Goal: Task Accomplishment & Management: Manage account settings

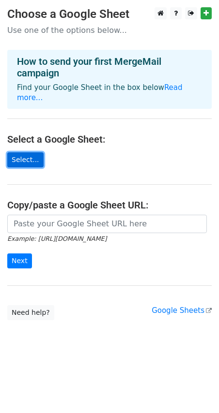
click at [28, 152] on link "Select..." at bounding box center [25, 159] width 36 height 15
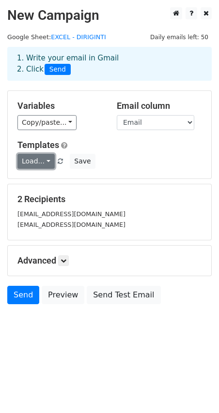
click at [43, 162] on link "Load..." at bounding box center [35, 161] width 37 height 15
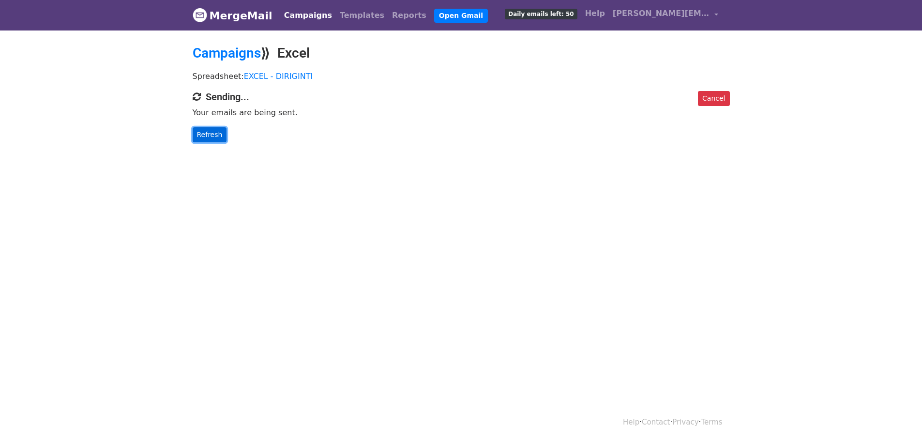
click at [213, 139] on link "Refresh" at bounding box center [210, 134] width 34 height 15
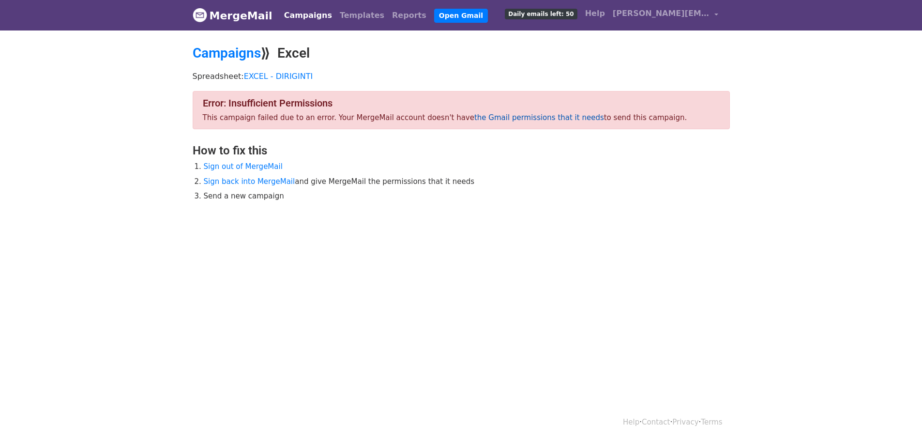
click at [492, 117] on link "the Gmail permissions that it needs" at bounding box center [539, 117] width 130 height 9
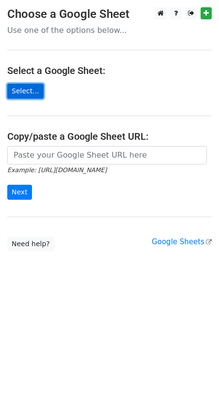
click at [20, 88] on link "Select..." at bounding box center [25, 91] width 36 height 15
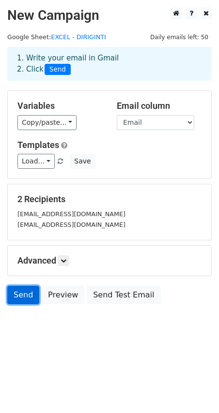
click at [23, 294] on link "Send" at bounding box center [23, 295] width 32 height 18
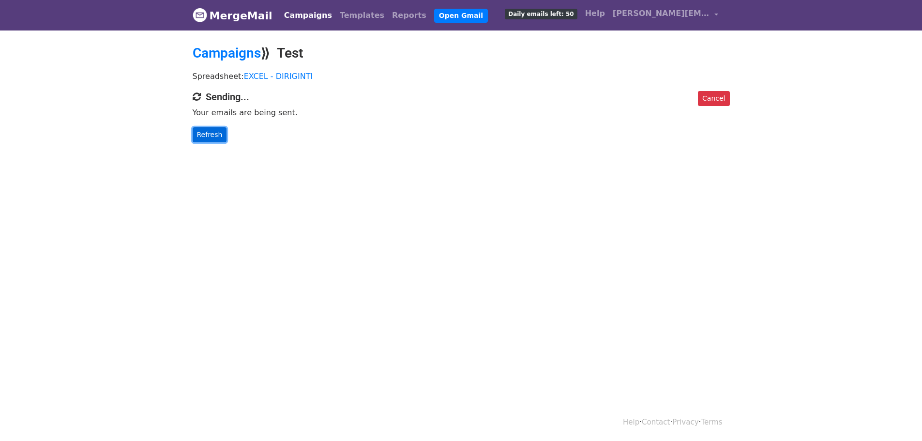
click at [205, 133] on link "Refresh" at bounding box center [210, 134] width 34 height 15
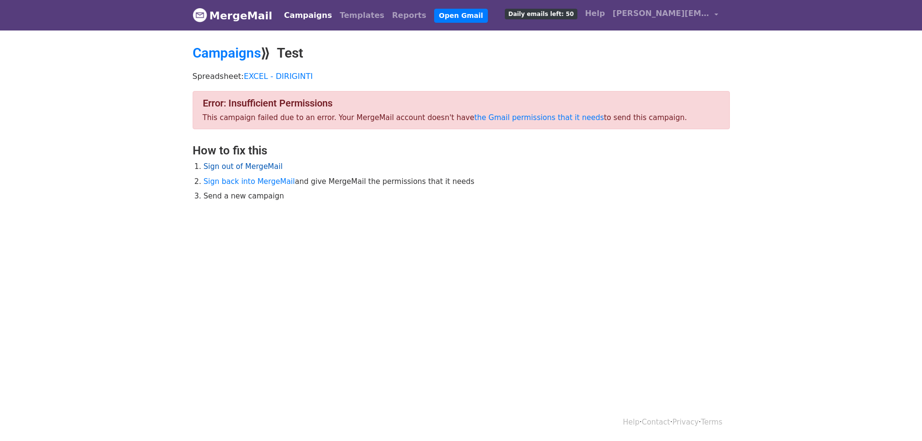
click at [259, 165] on link "Sign out of MergeMail" at bounding box center [243, 166] width 79 height 9
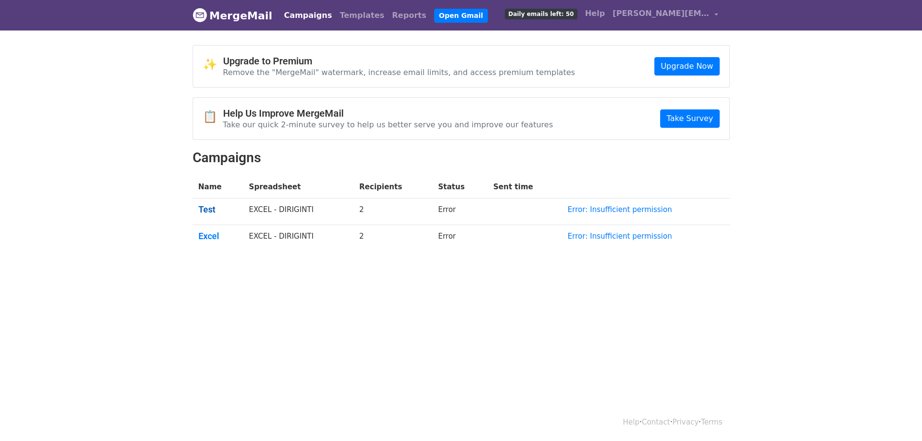
click at [204, 207] on link "Test" at bounding box center [217, 209] width 39 height 11
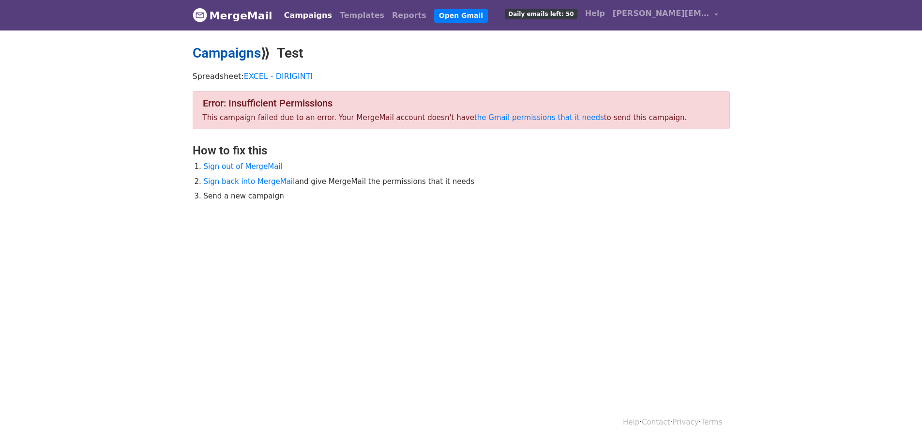
click at [237, 50] on link "Campaigns" at bounding box center [227, 53] width 68 height 16
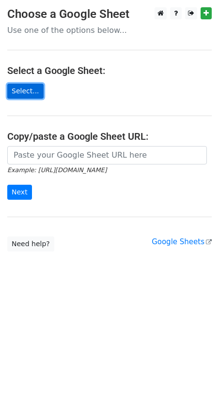
click at [30, 88] on link "Select..." at bounding box center [25, 91] width 36 height 15
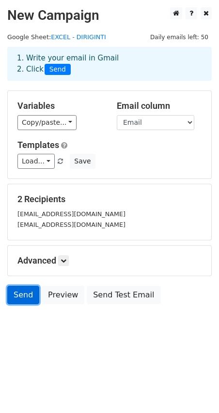
click at [26, 290] on link "Send" at bounding box center [23, 295] width 32 height 18
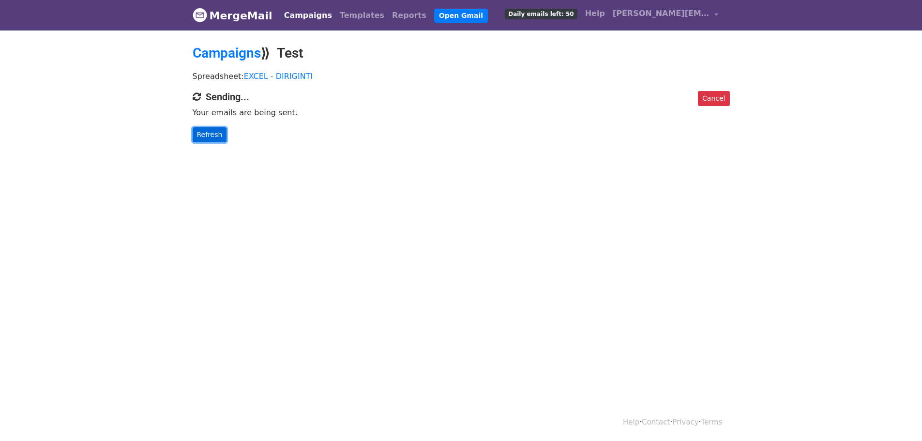
click at [206, 135] on link "Refresh" at bounding box center [210, 134] width 34 height 15
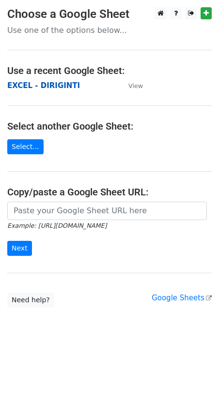
click at [38, 83] on strong "EXCEL - DIRIGINTI" at bounding box center [43, 85] width 73 height 9
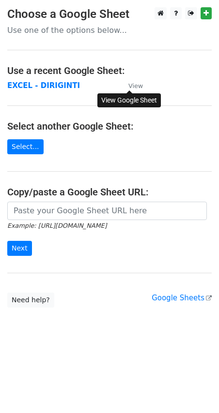
click at [137, 83] on small "View" at bounding box center [135, 85] width 15 height 7
click at [24, 86] on strong "EXCEL - DIRIGINTI" at bounding box center [43, 85] width 73 height 9
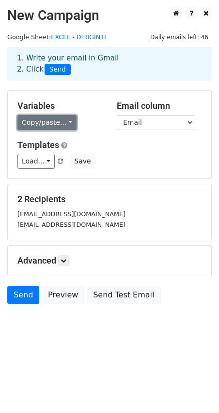
click at [66, 120] on link "Copy/paste..." at bounding box center [46, 122] width 59 height 15
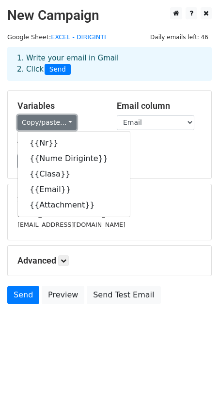
click at [66, 120] on link "Copy/paste..." at bounding box center [46, 122] width 59 height 15
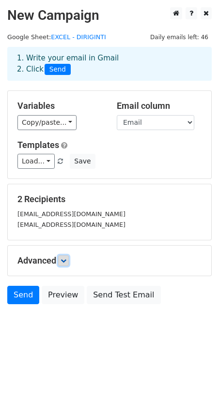
click at [65, 258] on icon at bounding box center [63, 261] width 6 height 6
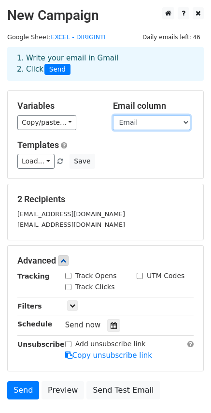
click at [162, 125] on select "Nr Nume Diriginte Clasa Email Attachment" at bounding box center [151, 122] width 77 height 15
click at [113, 115] on select "Nr Nume Diriginte Clasa Email Attachment" at bounding box center [151, 122] width 77 height 15
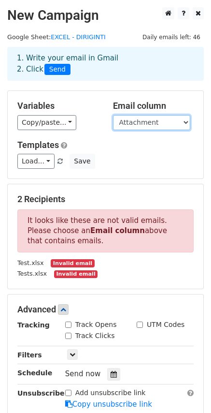
click at [164, 122] on select "Nr Nume Diriginte Clasa Email Attachment" at bounding box center [151, 122] width 77 height 15
select select "Email"
click at [113, 115] on select "Nr Nume Diriginte Clasa Email Attachment" at bounding box center [151, 122] width 77 height 15
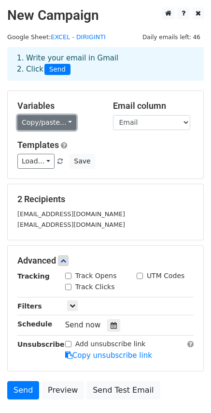
click at [64, 120] on link "Copy/paste..." at bounding box center [46, 122] width 59 height 15
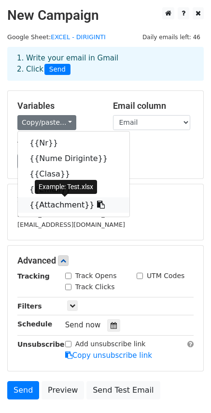
click at [57, 206] on link "{{Attachment}}" at bounding box center [74, 204] width 112 height 15
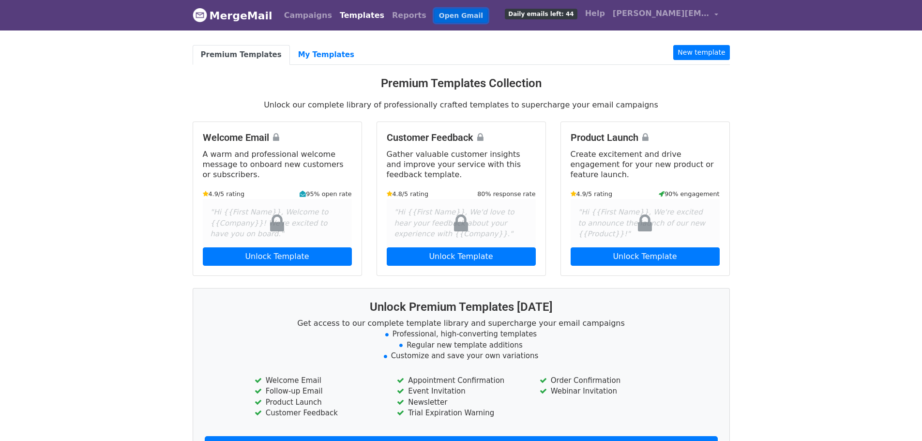
click at [434, 9] on link "Open Gmail" at bounding box center [461, 16] width 54 height 14
click at [314, 56] on link "My Templates" at bounding box center [326, 55] width 73 height 20
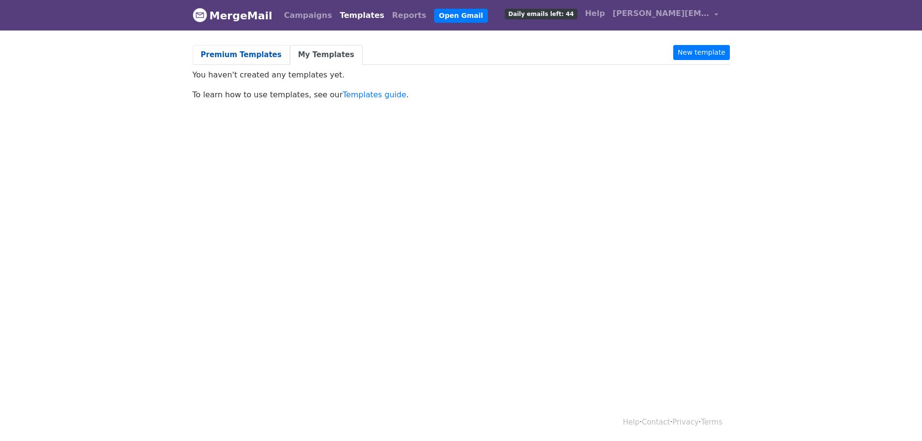
click at [238, 51] on link "Premium Templates" at bounding box center [241, 55] width 97 height 20
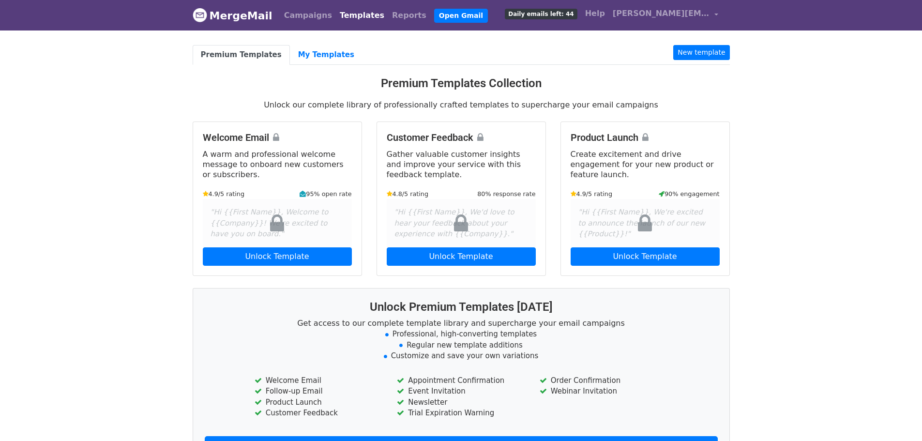
click at [205, 12] on img at bounding box center [200, 15] width 15 height 15
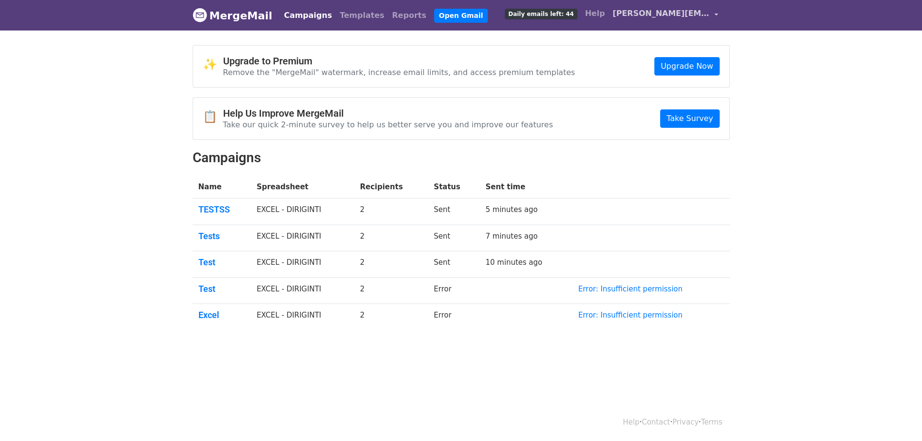
click at [716, 10] on link "[PERSON_NAME][EMAIL_ADDRESS][PERSON_NAME][DOMAIN_NAME]" at bounding box center [665, 15] width 113 height 23
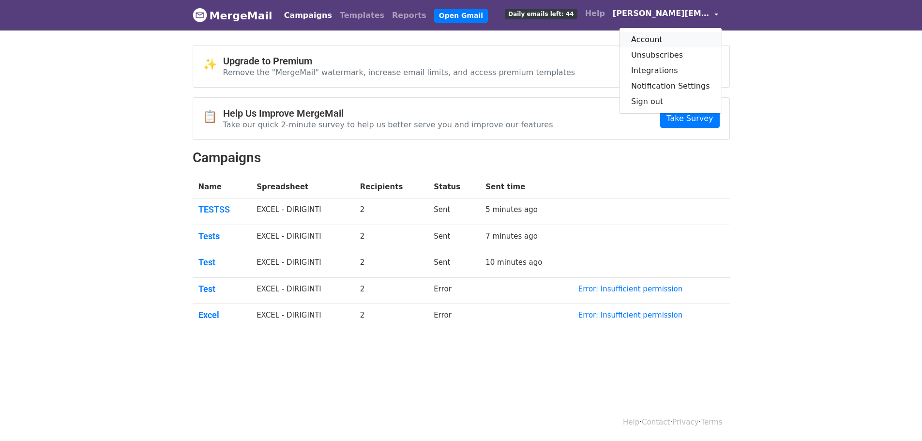
click at [665, 40] on link "Account" at bounding box center [670, 39] width 102 height 15
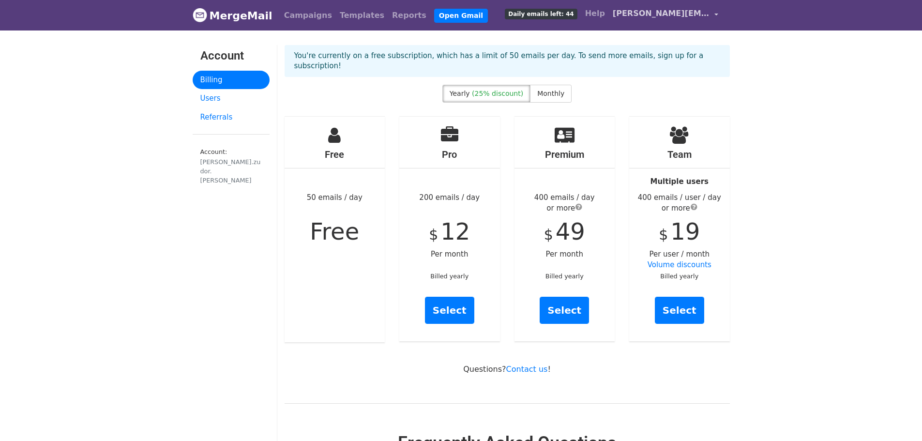
click at [715, 15] on link "[PERSON_NAME][EMAIL_ADDRESS][PERSON_NAME][DOMAIN_NAME]" at bounding box center [665, 15] width 113 height 23
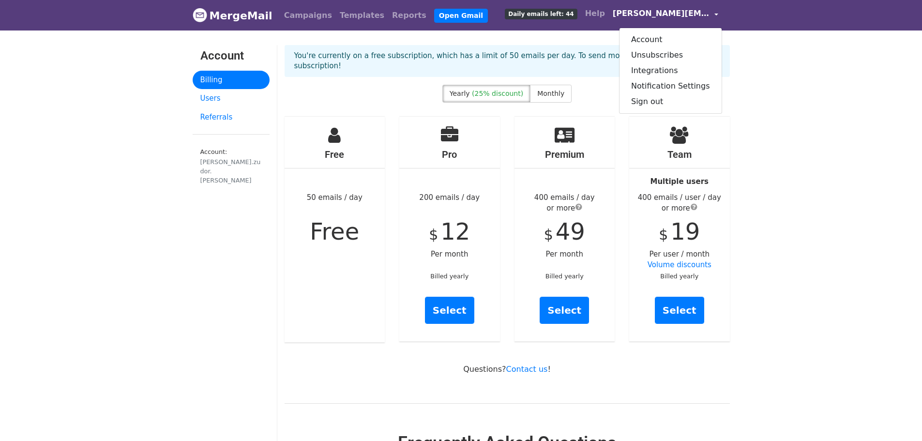
drag, startPoint x: 796, startPoint y: 78, endPoint x: 790, endPoint y: 79, distance: 6.4
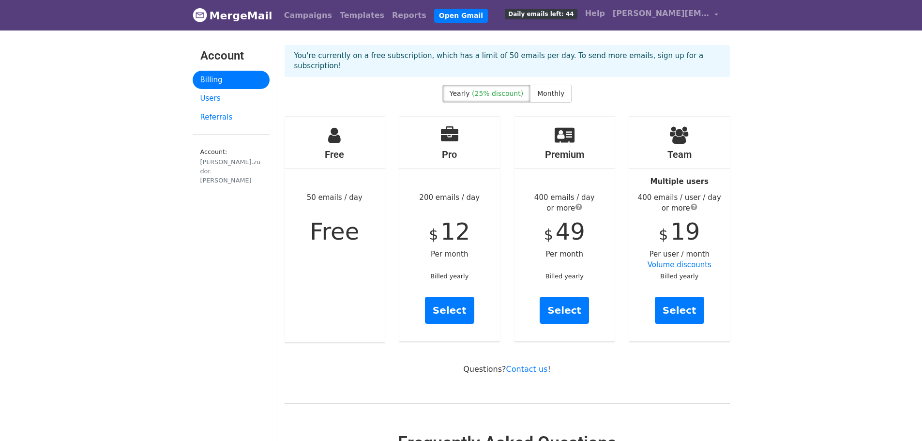
click at [216, 161] on div "[PERSON_NAME].zudor.[PERSON_NAME]" at bounding box center [230, 171] width 61 height 28
click at [203, 97] on link "Users" at bounding box center [231, 98] width 77 height 19
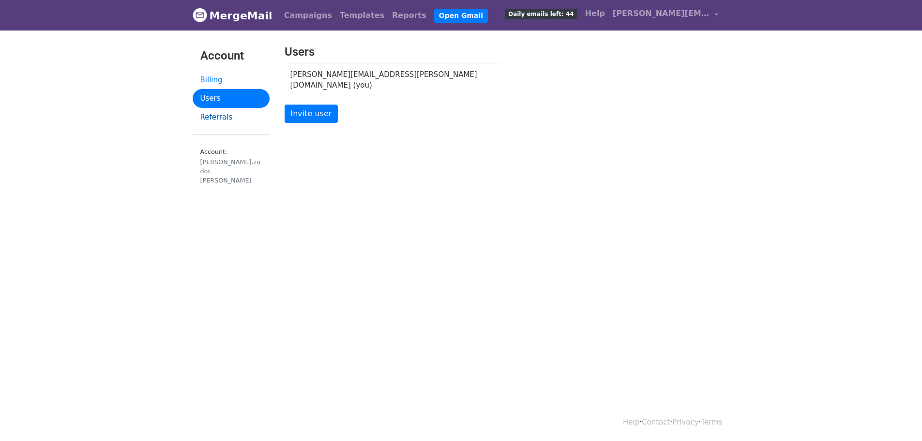
click at [219, 115] on link "Referrals" at bounding box center [231, 117] width 77 height 19
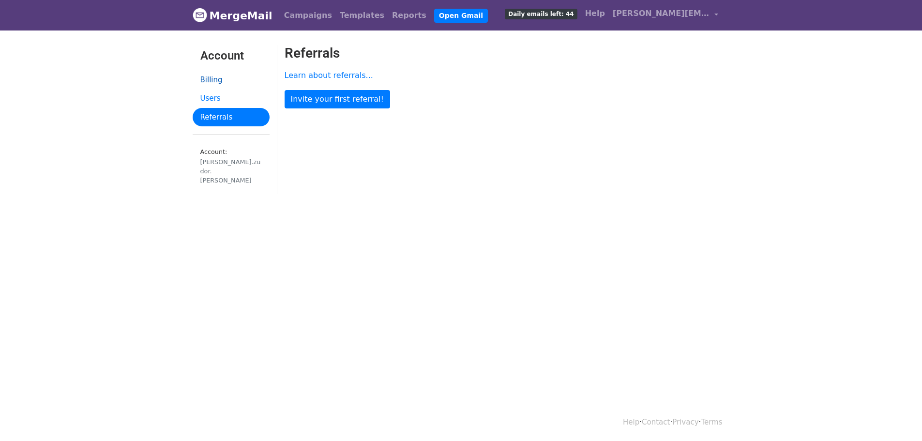
click at [211, 77] on link "Billing" at bounding box center [231, 80] width 77 height 19
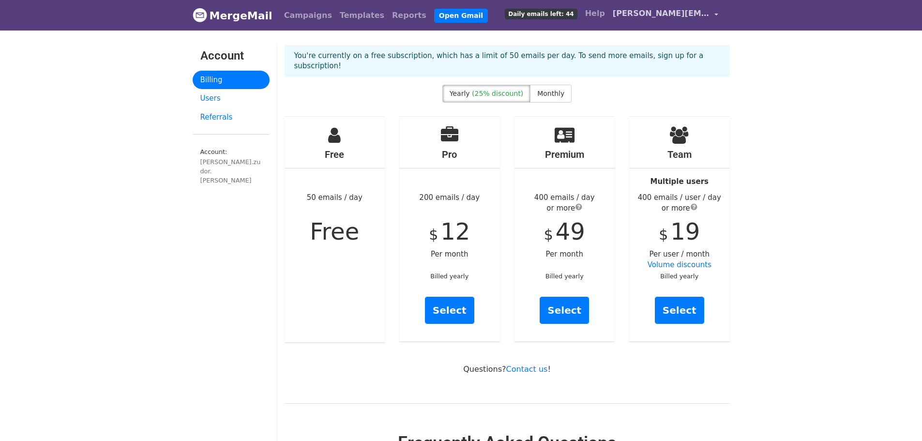
click at [715, 14] on link "[PERSON_NAME][EMAIL_ADDRESS][PERSON_NAME][DOMAIN_NAME]" at bounding box center [665, 15] width 113 height 23
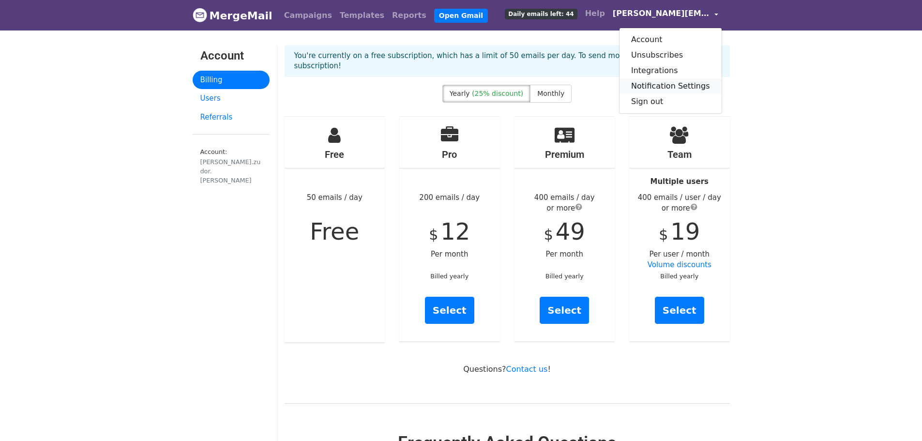
click at [694, 86] on link "Notification Settings" at bounding box center [670, 85] width 102 height 15
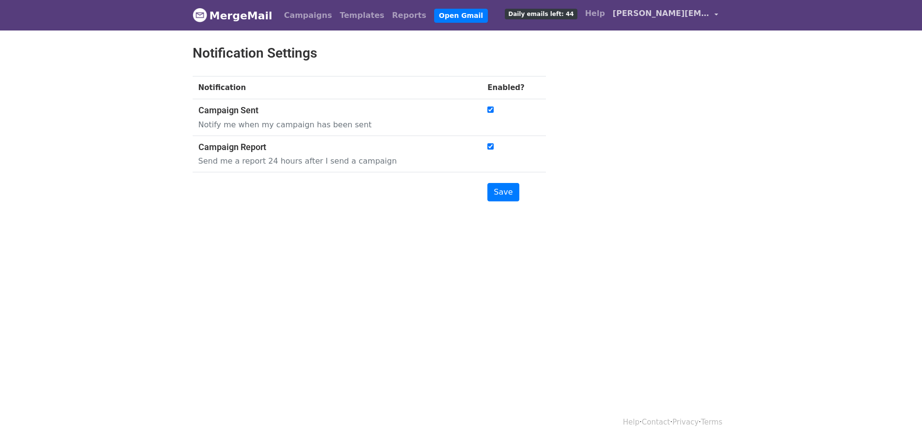
click at [716, 15] on link "[PERSON_NAME][EMAIL_ADDRESS][PERSON_NAME][DOMAIN_NAME]" at bounding box center [665, 15] width 113 height 23
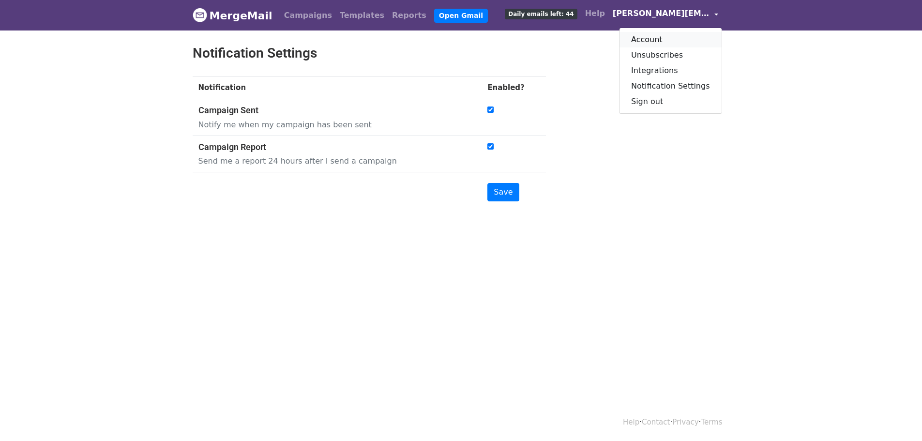
click at [657, 38] on link "Account" at bounding box center [670, 39] width 102 height 15
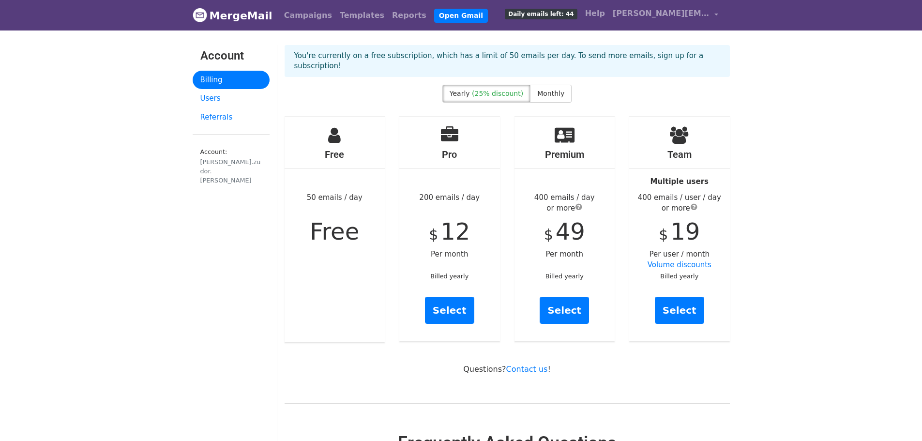
click at [344, 132] on div "Free 50 emails / day Free" at bounding box center [334, 229] width 101 height 225
click at [715, 15] on link "[PERSON_NAME][EMAIL_ADDRESS][PERSON_NAME][DOMAIN_NAME]" at bounding box center [665, 15] width 113 height 23
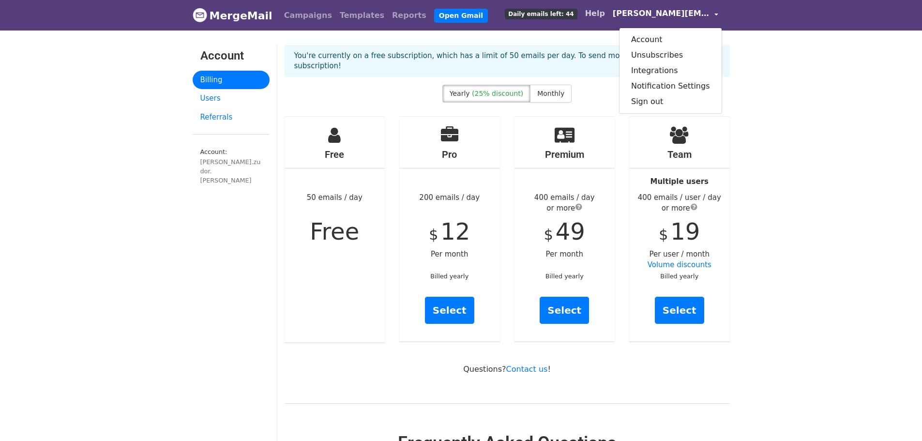
click at [600, 13] on link "Help" at bounding box center [595, 13] width 28 height 19
